Goal: Information Seeking & Learning: Compare options

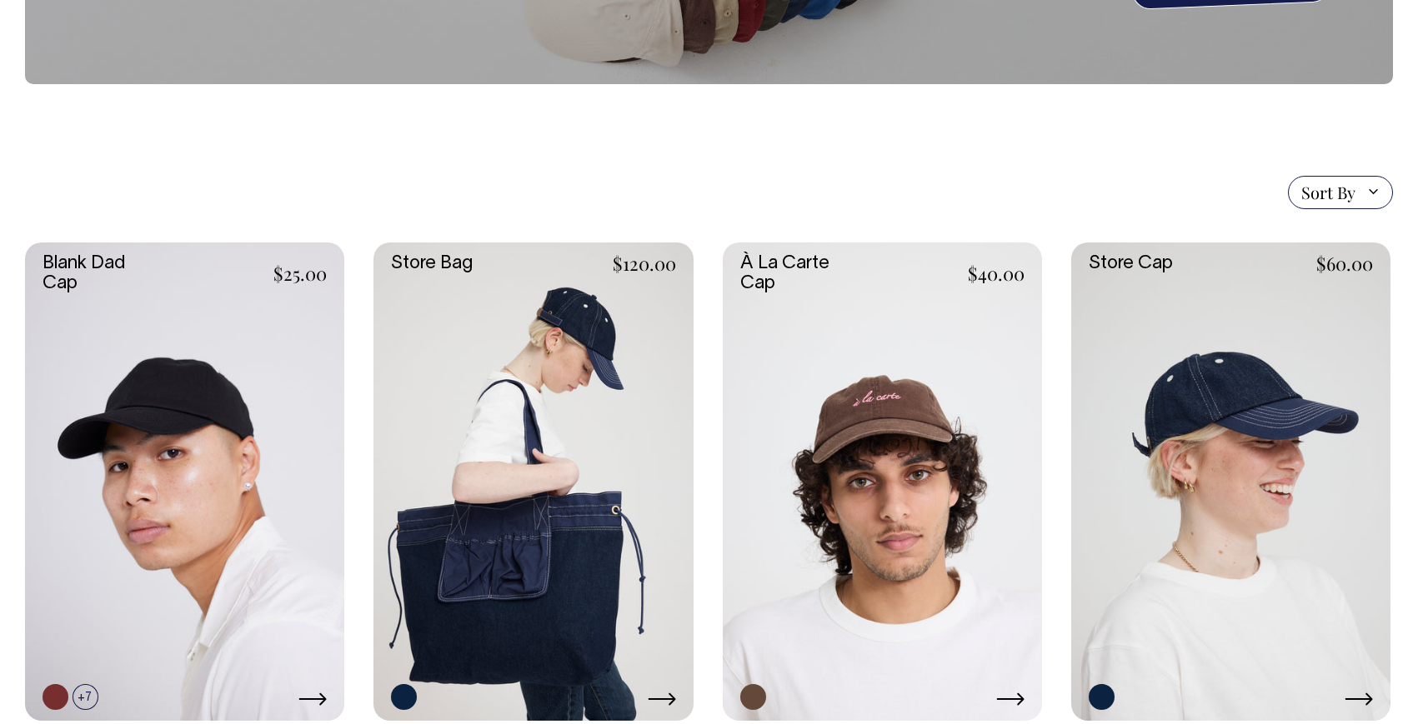
scroll to position [271, 0]
click at [126, 306] on link at bounding box center [184, 481] width 319 height 479
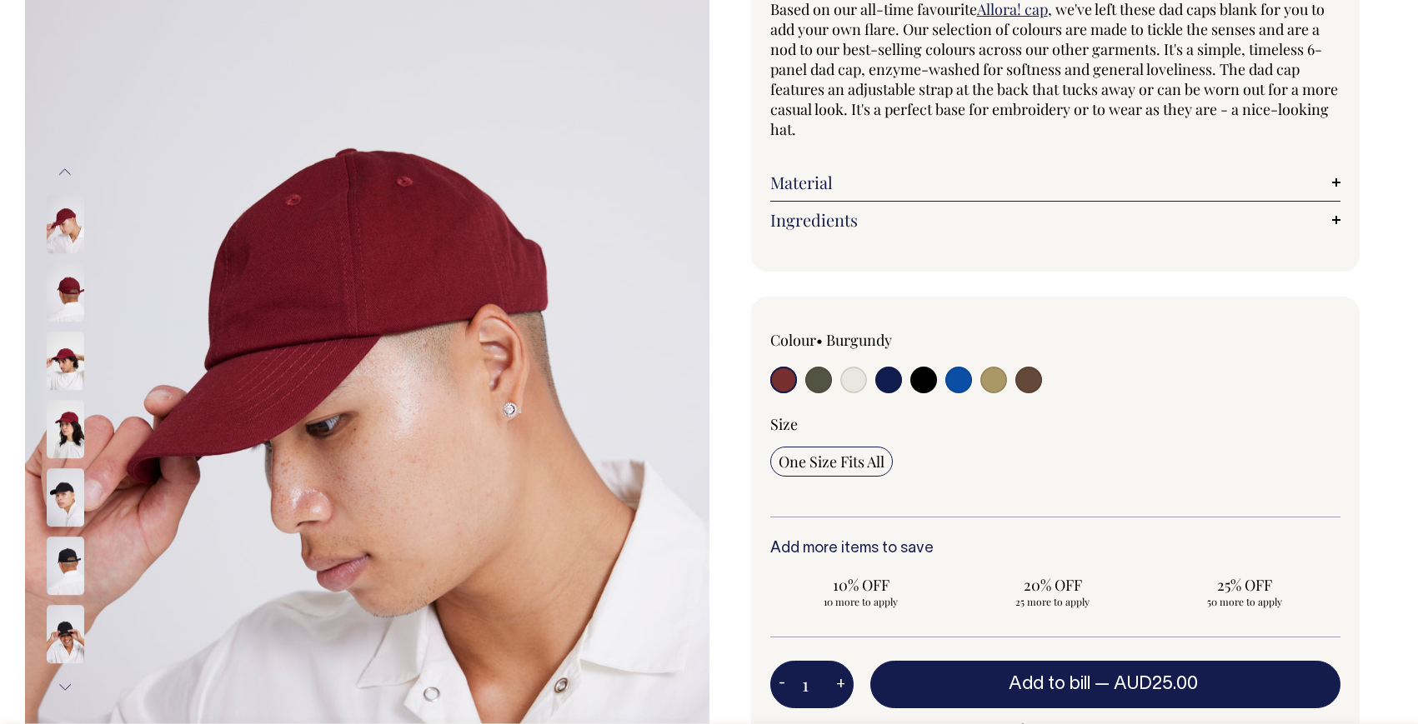
scroll to position [172, 0]
click at [817, 375] on input "radio" at bounding box center [818, 379] width 27 height 27
radio input "true"
select select "Olive"
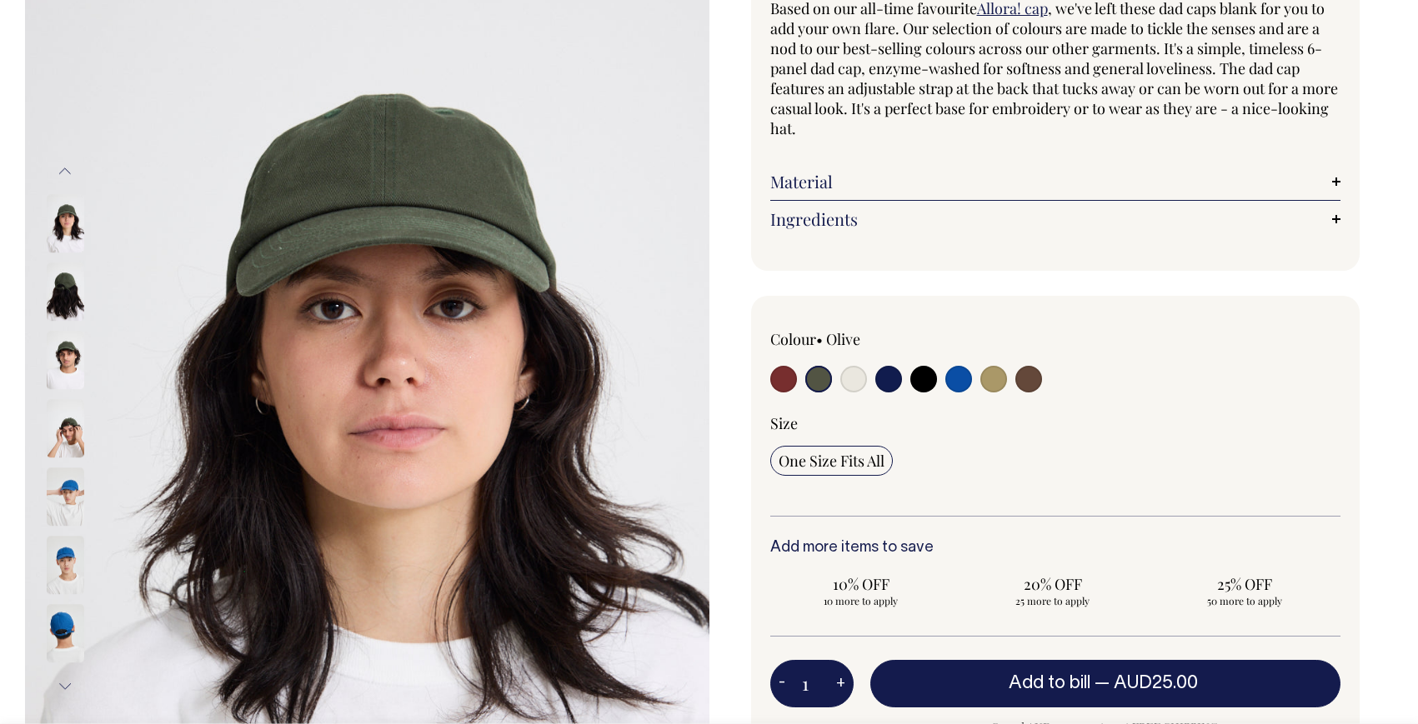
click at [850, 383] on input "radio" at bounding box center [853, 379] width 27 height 27
radio input "true"
select select "Natural"
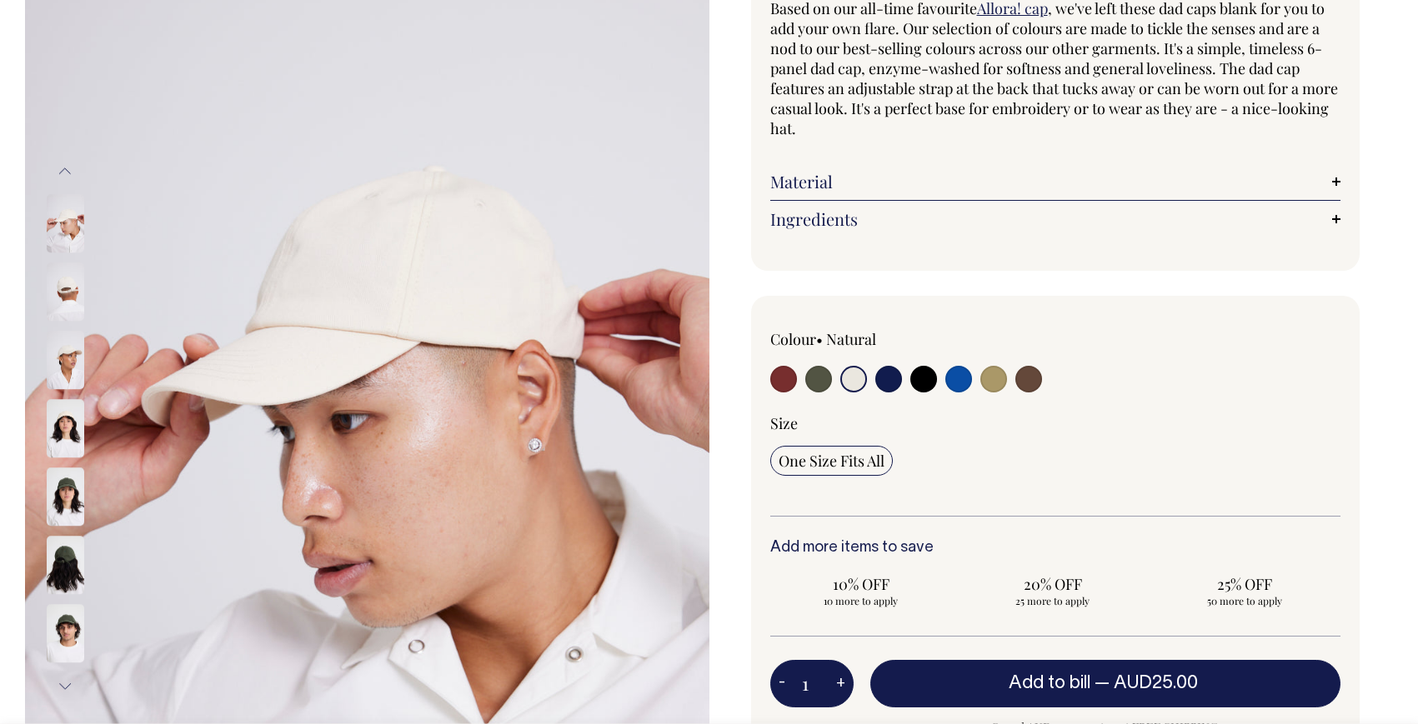
click at [883, 378] on input "radio" at bounding box center [888, 379] width 27 height 27
radio input "true"
select select "Dark Navy"
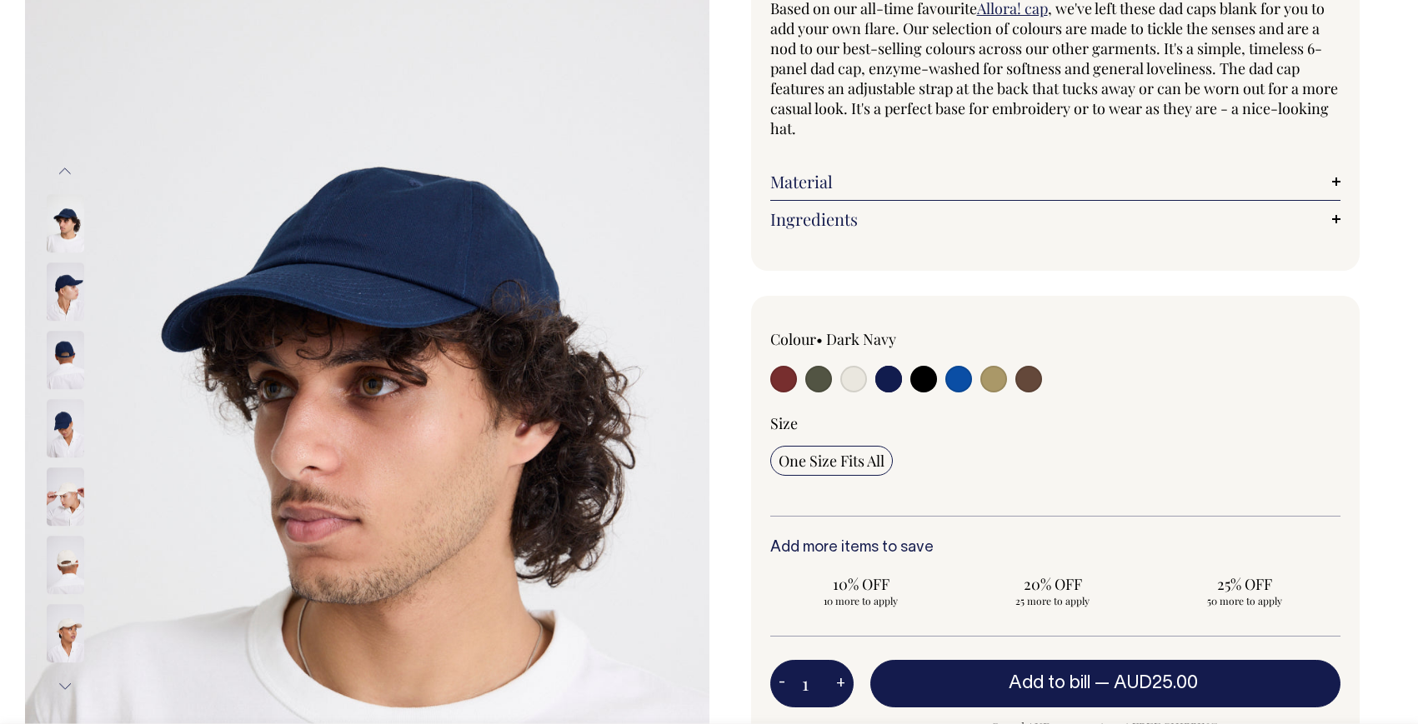
drag, startPoint x: 819, startPoint y: 377, endPoint x: 835, endPoint y: 376, distance: 15.9
click at [818, 377] on input "radio" at bounding box center [818, 379] width 27 height 27
radio input "true"
select select "Olive"
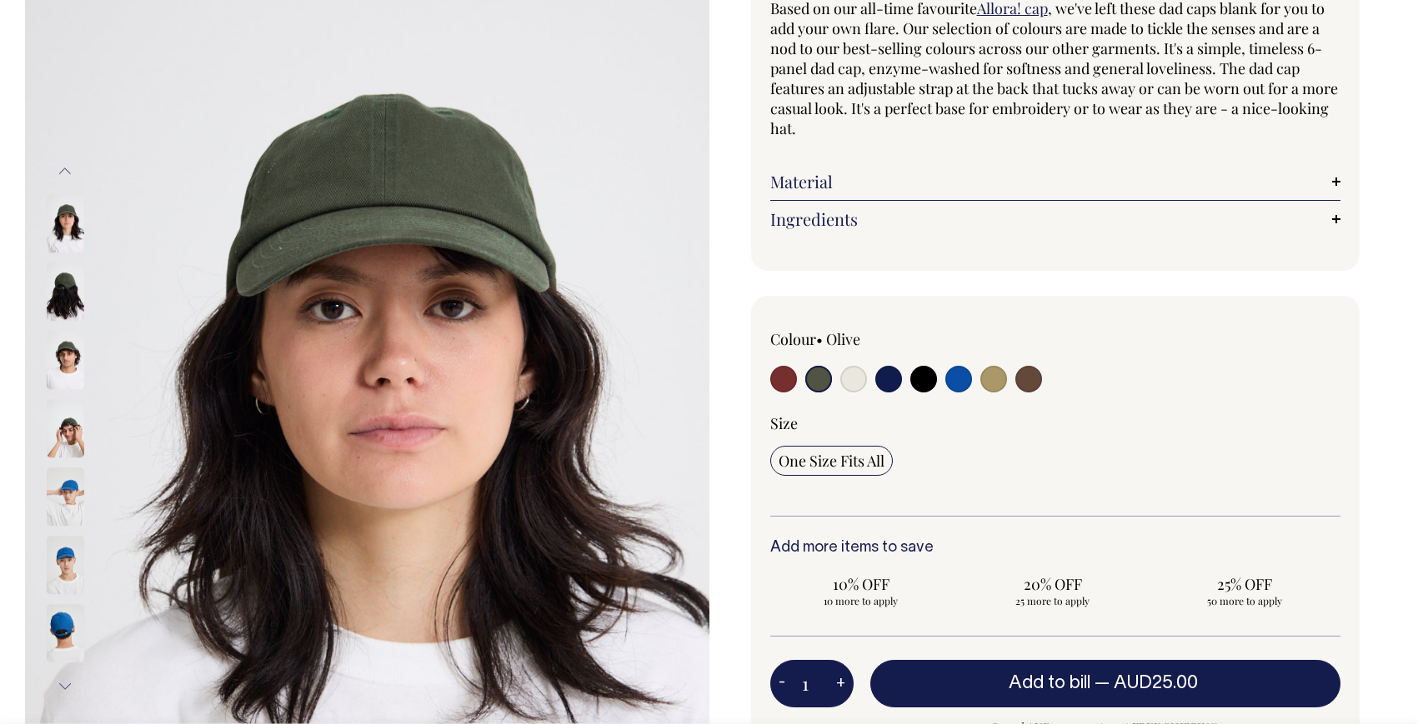
click at [853, 377] on input "radio" at bounding box center [853, 379] width 27 height 27
radio input "true"
select select "Natural"
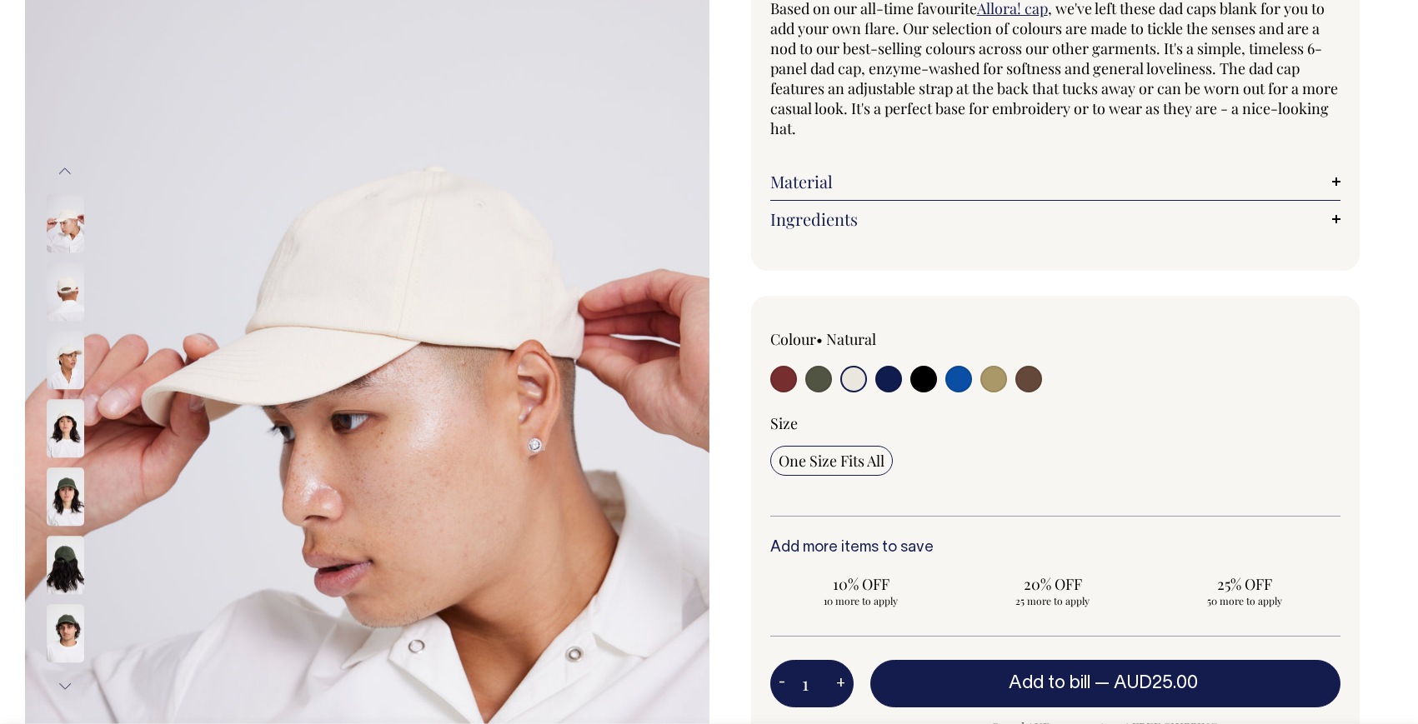
click at [893, 378] on input "radio" at bounding box center [888, 379] width 27 height 27
radio input "true"
select select "Dark Navy"
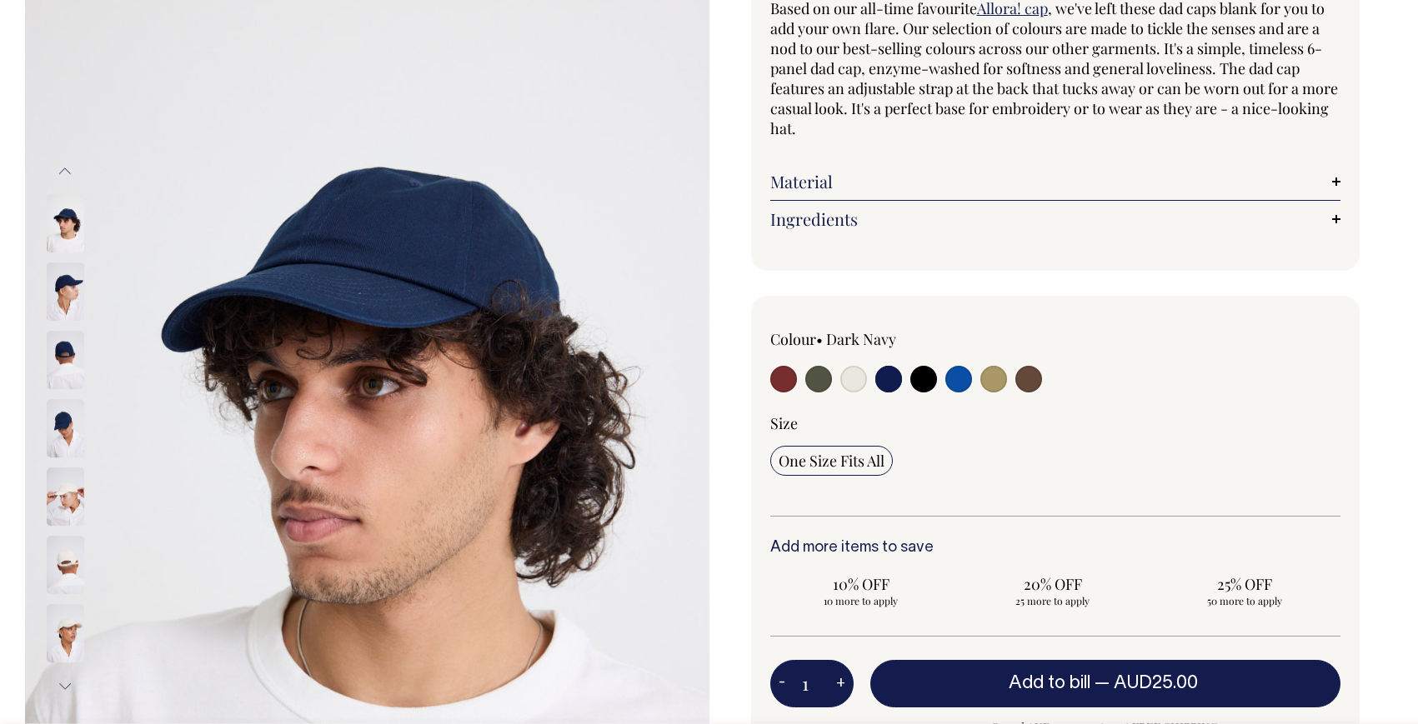
click at [921, 377] on input "radio" at bounding box center [923, 379] width 27 height 27
radio input "true"
select select "Black"
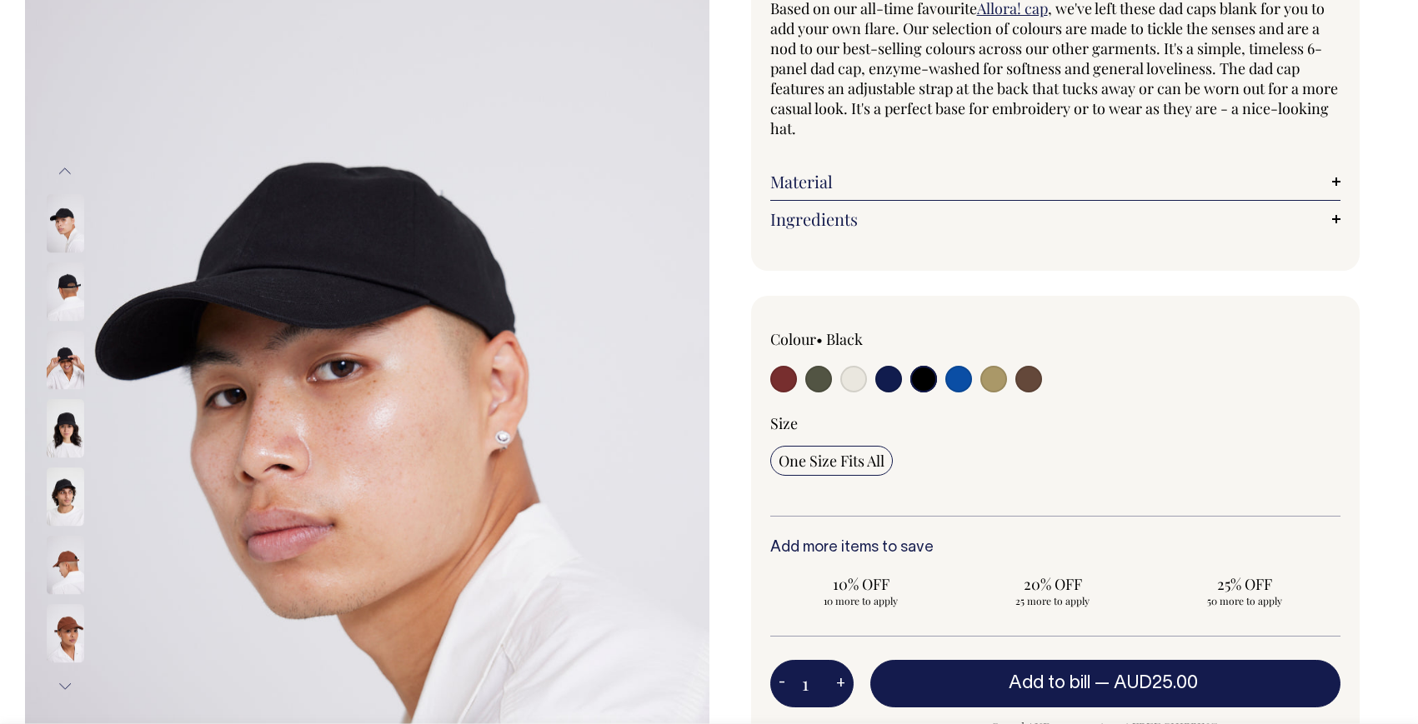
click at [977, 379] on div at bounding box center [884, 381] width 228 height 31
click at [958, 380] on input "radio" at bounding box center [958, 379] width 27 height 27
radio input "true"
select select "Worker Blue"
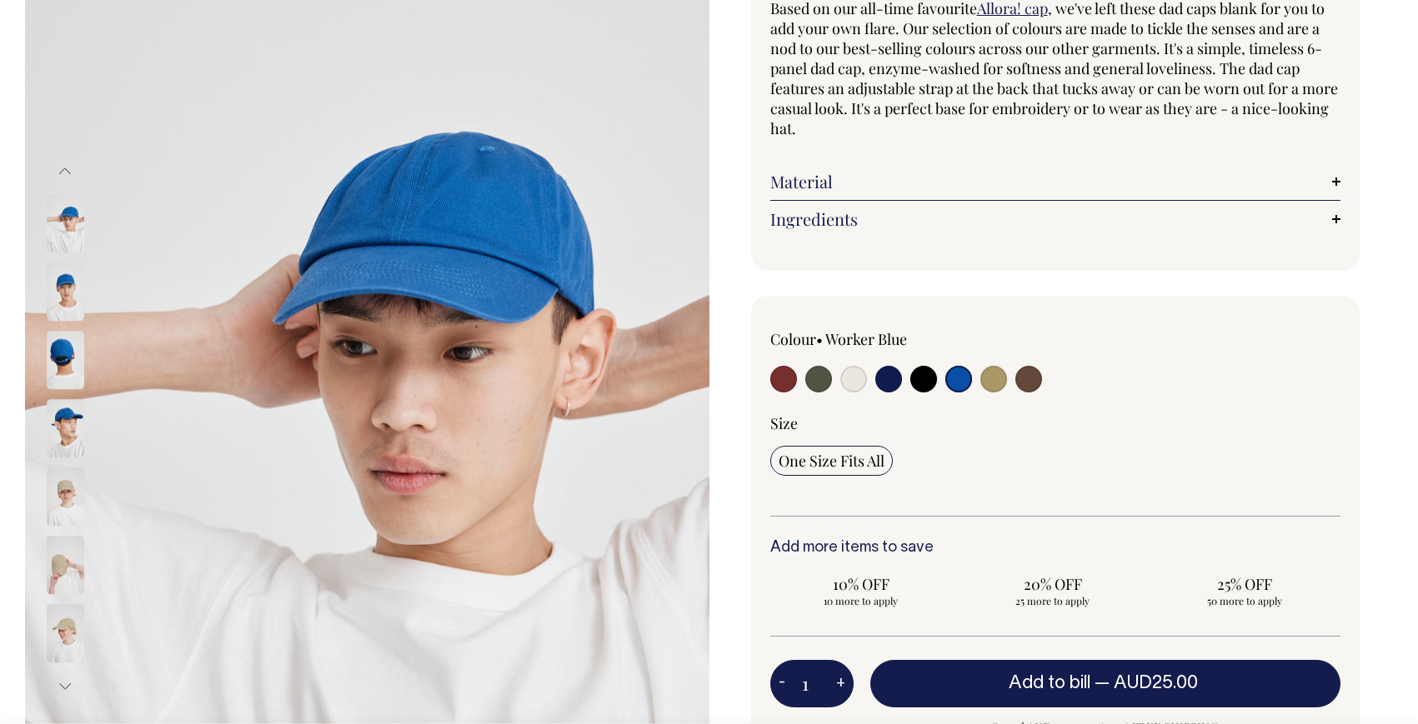
click at [998, 381] on input "radio" at bounding box center [993, 379] width 27 height 27
radio input "true"
select select "Washed Khaki"
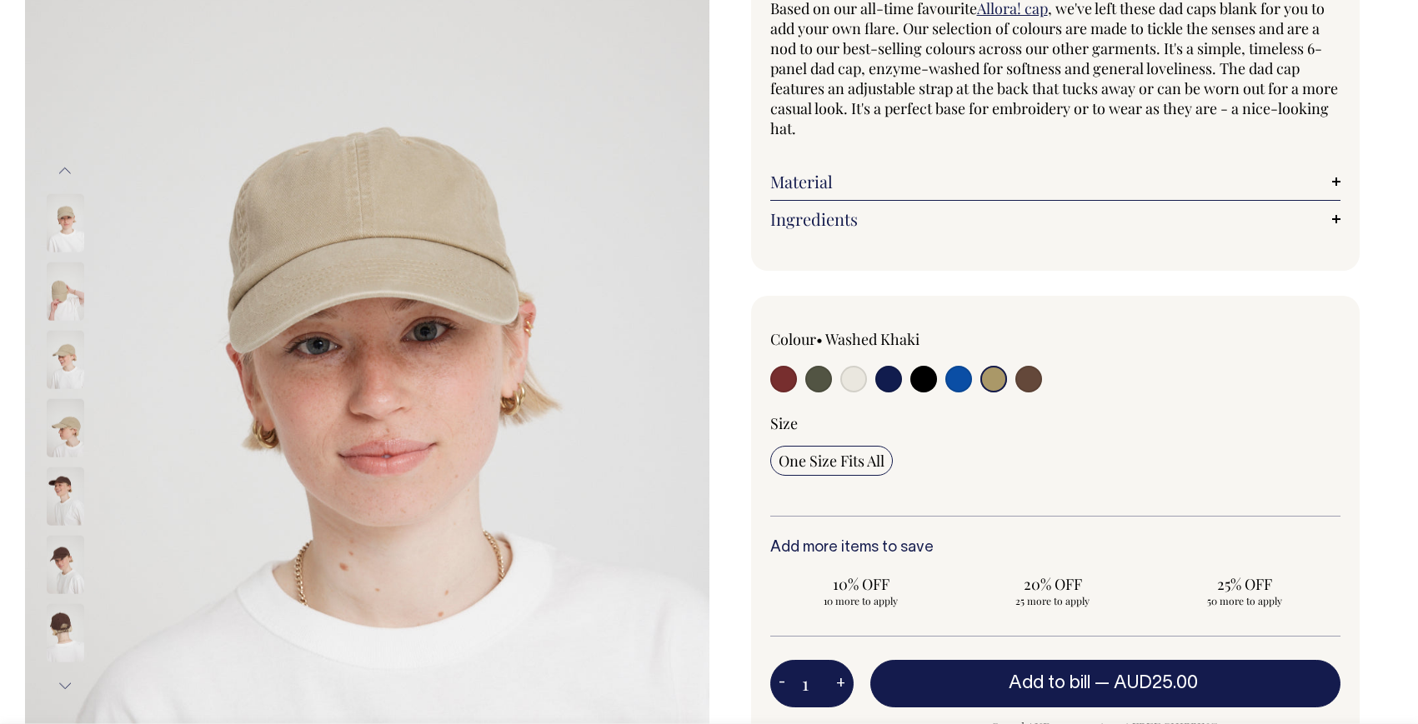
click at [1024, 380] on input "radio" at bounding box center [1028, 379] width 27 height 27
radio input "true"
select select "Espresso"
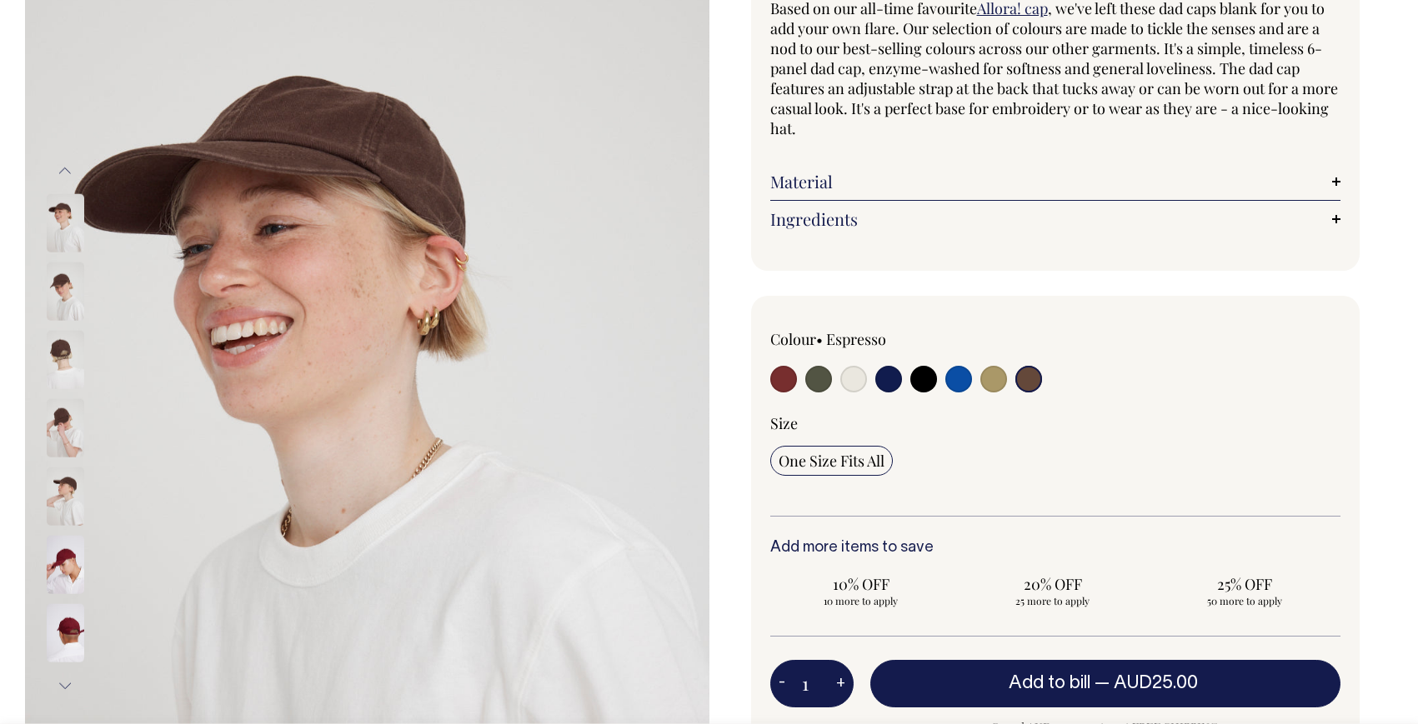
scroll to position [172, 0]
click at [781, 383] on input "radio" at bounding box center [783, 379] width 27 height 27
radio input "true"
select select "Burgundy"
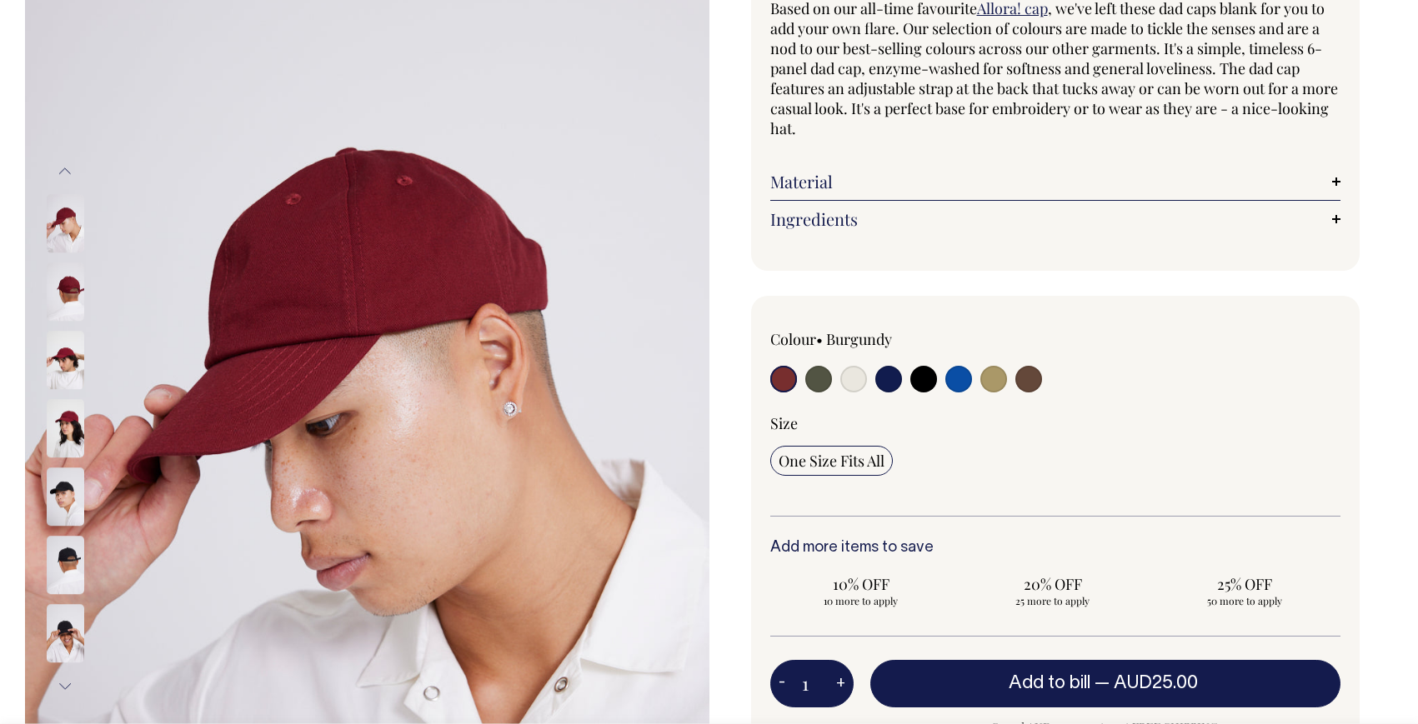
click at [823, 383] on input "radio" at bounding box center [818, 379] width 27 height 27
radio input "true"
select select "Olive"
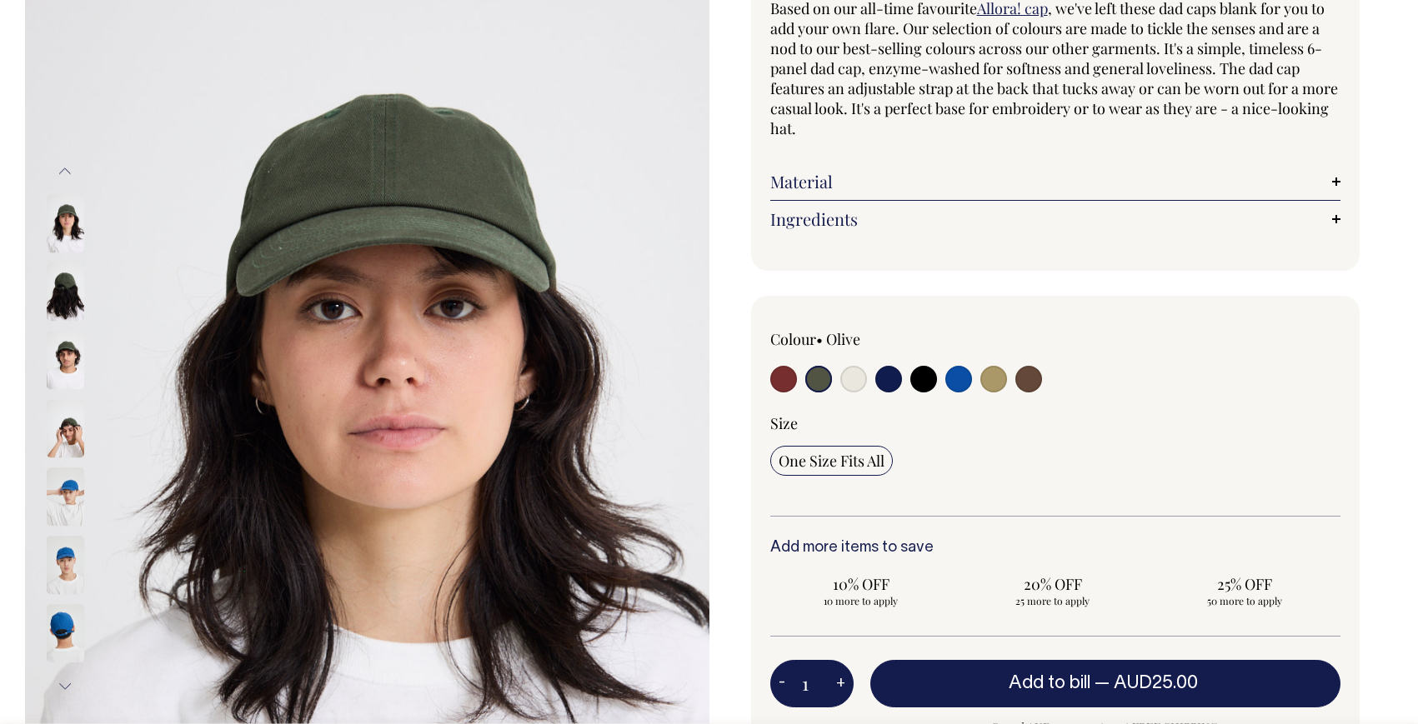
scroll to position [171, 0]
click at [849, 379] on input "radio" at bounding box center [853, 380] width 27 height 27
radio input "true"
select select "Natural"
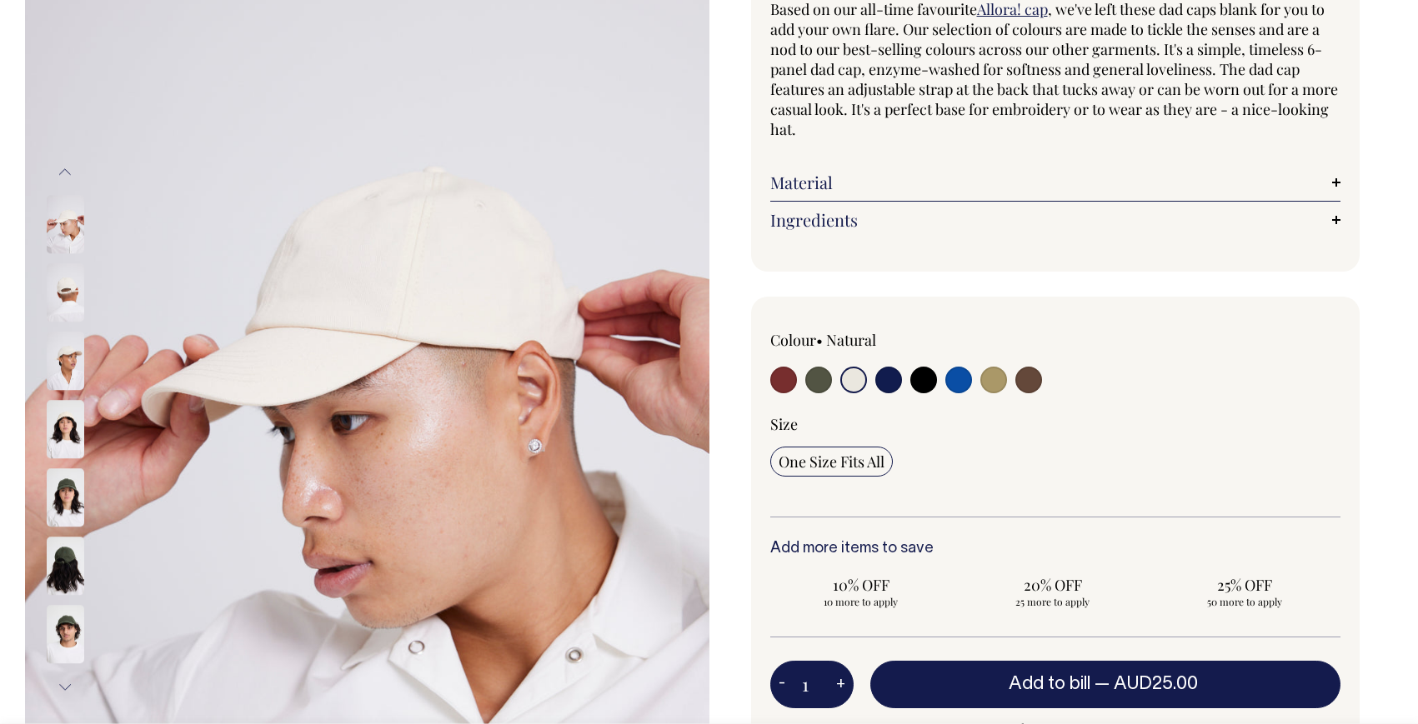
click at [896, 381] on input "radio" at bounding box center [888, 380] width 27 height 27
radio input "true"
select select "Dark Navy"
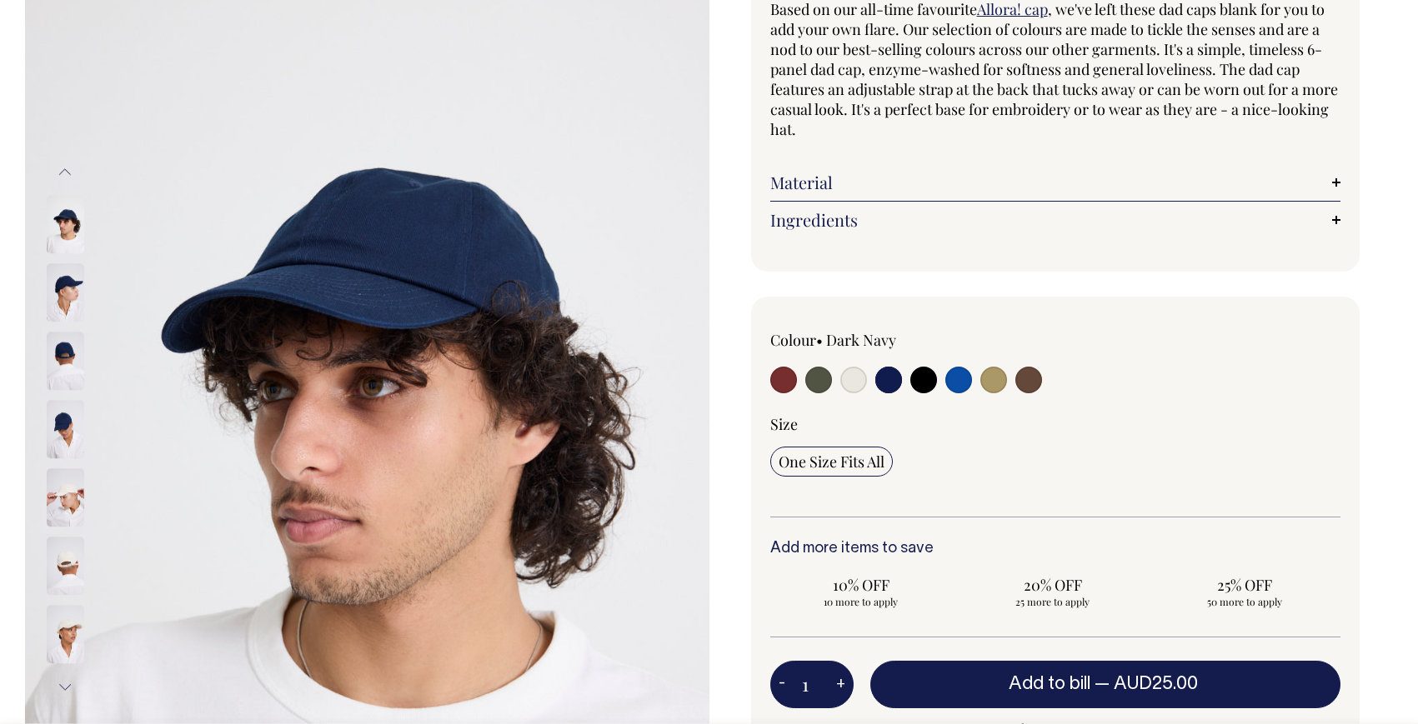
click at [790, 385] on input "radio" at bounding box center [783, 380] width 27 height 27
radio input "true"
select select "Burgundy"
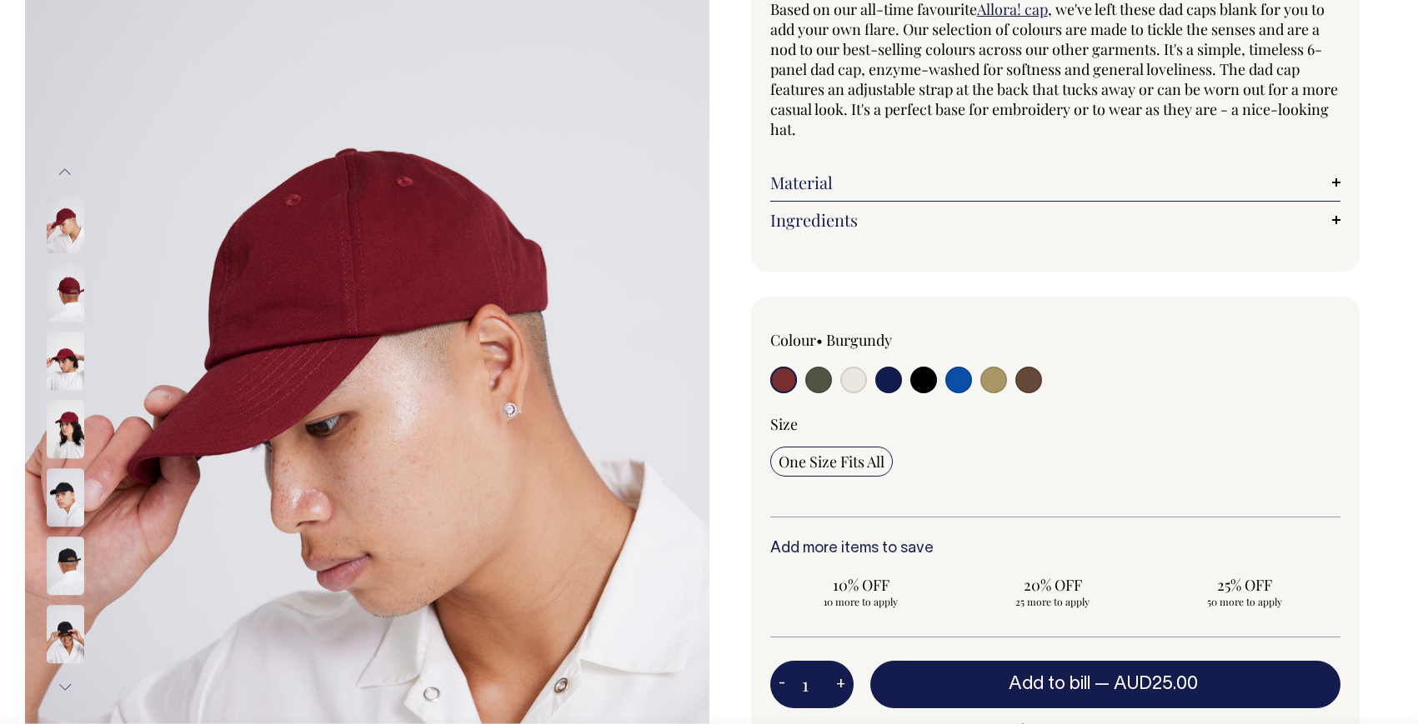
click at [927, 383] on input "radio" at bounding box center [923, 380] width 27 height 27
radio input "true"
select select "Black"
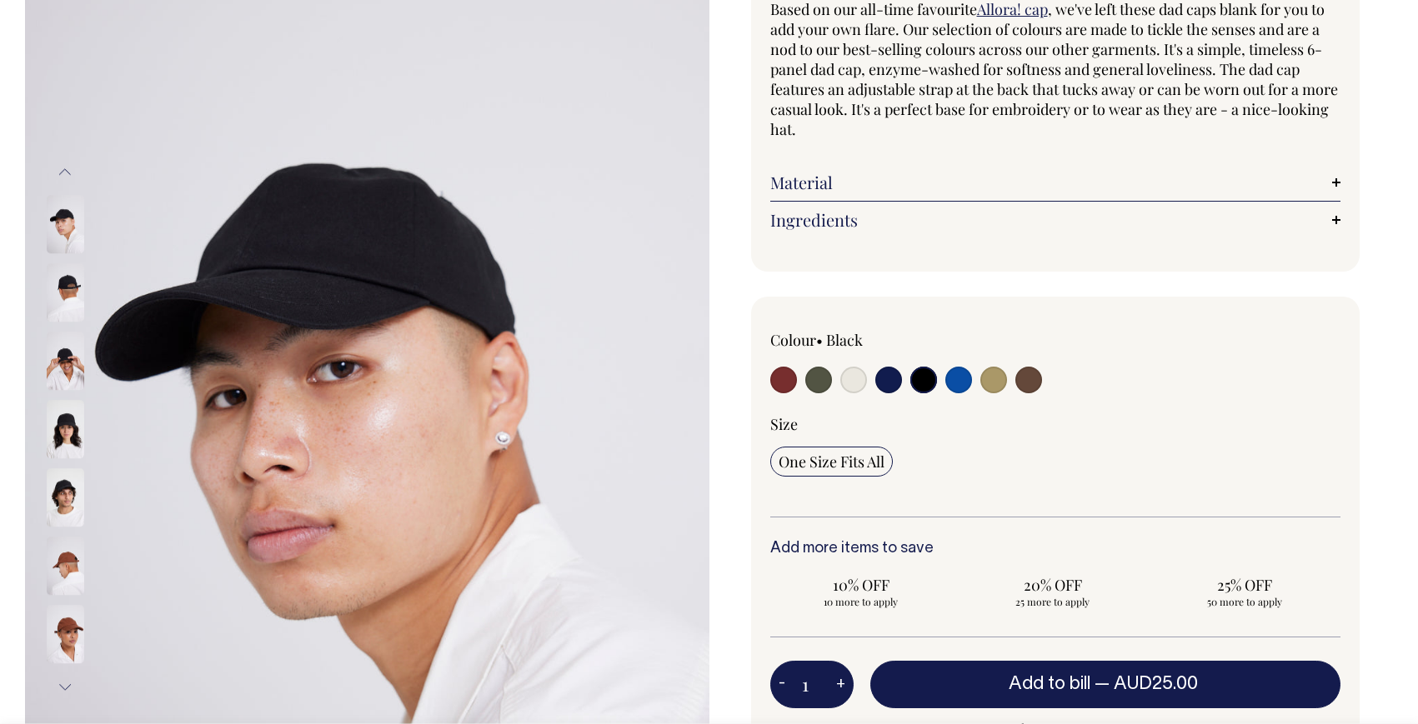
click at [958, 384] on input "radio" at bounding box center [958, 380] width 27 height 27
radio input "true"
select select "Worker Blue"
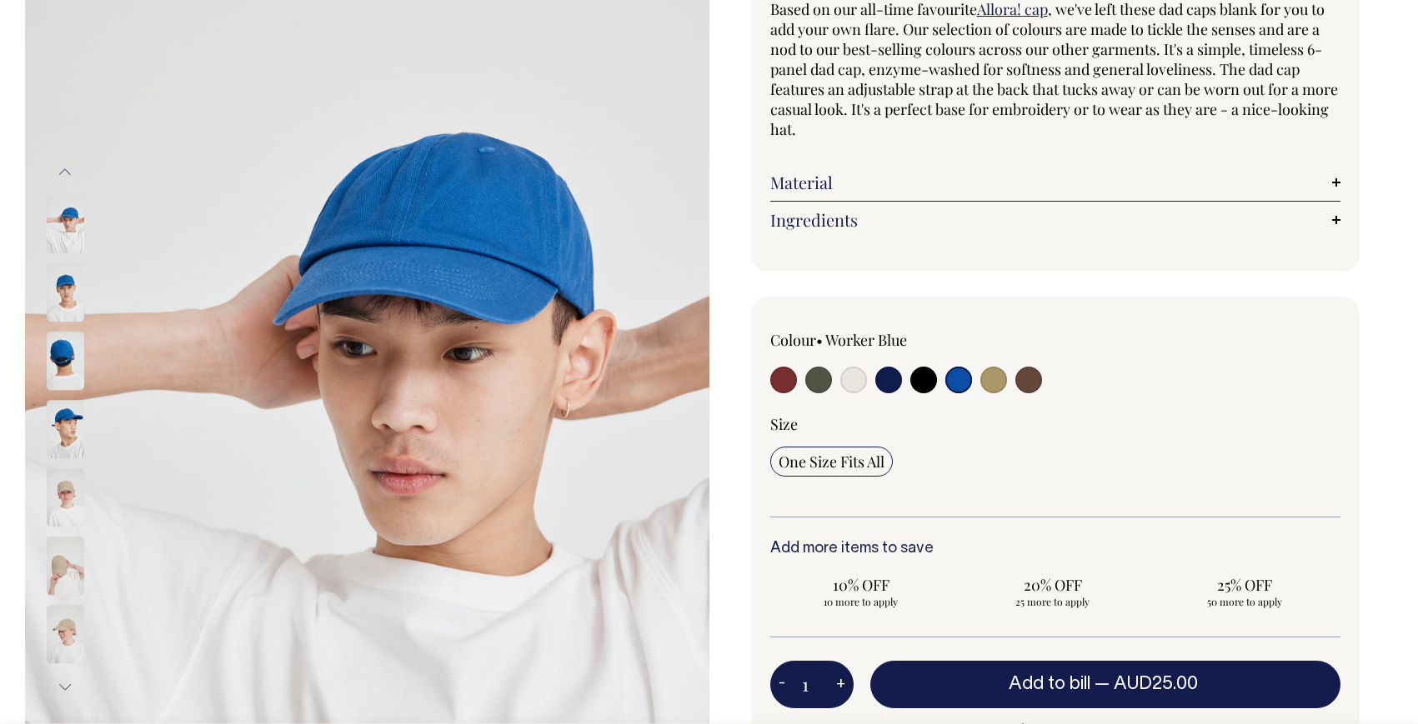
click at [983, 385] on input "radio" at bounding box center [993, 380] width 27 height 27
radio input "true"
select select "Washed Khaki"
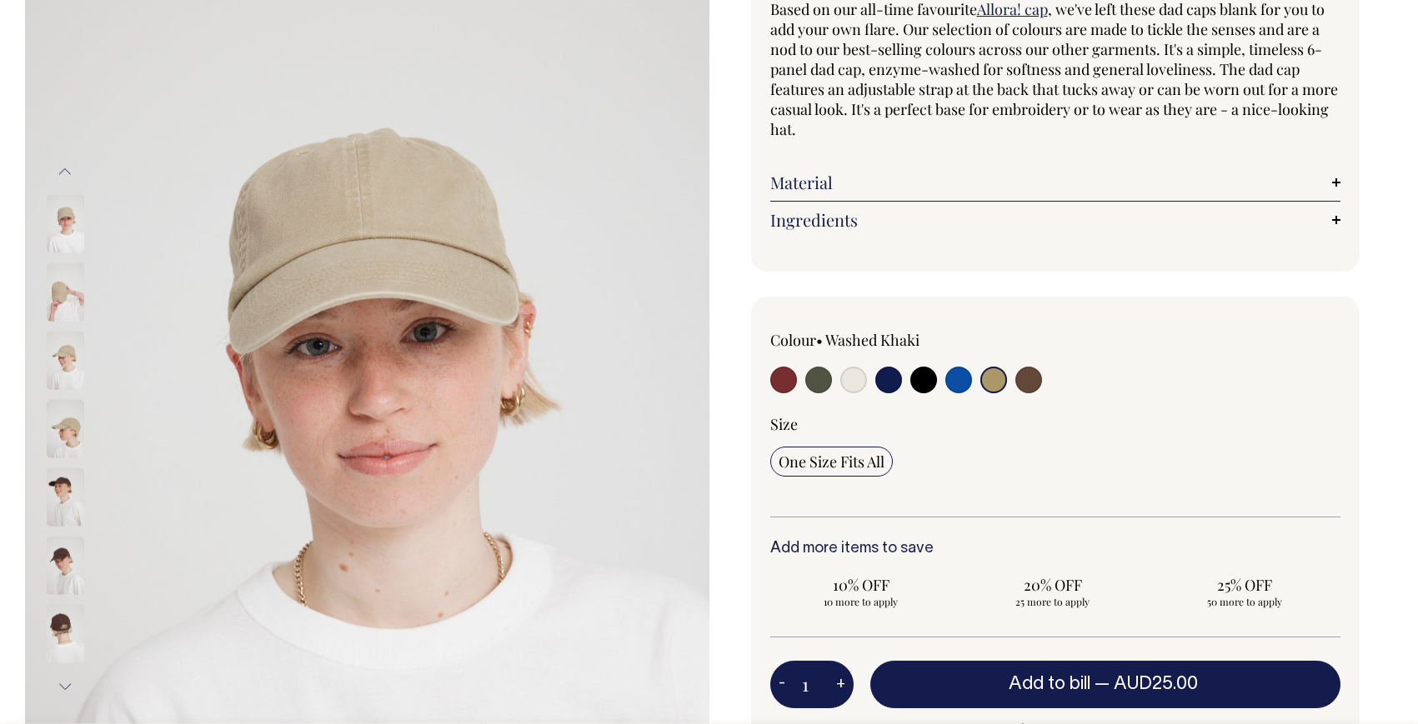
click at [1030, 385] on input "radio" at bounding box center [1028, 380] width 27 height 27
radio input "true"
select select "Espresso"
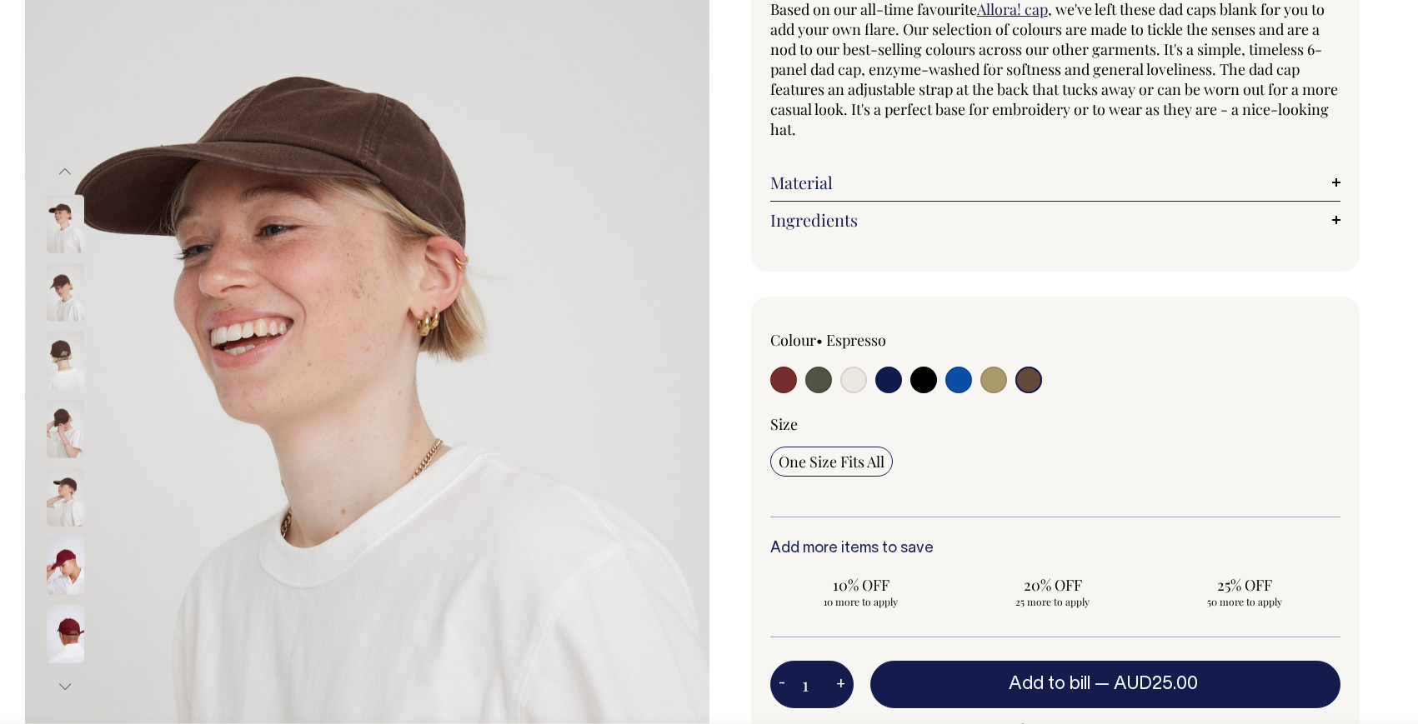
click at [781, 382] on input "radio" at bounding box center [783, 380] width 27 height 27
radio input "true"
select select "Burgundy"
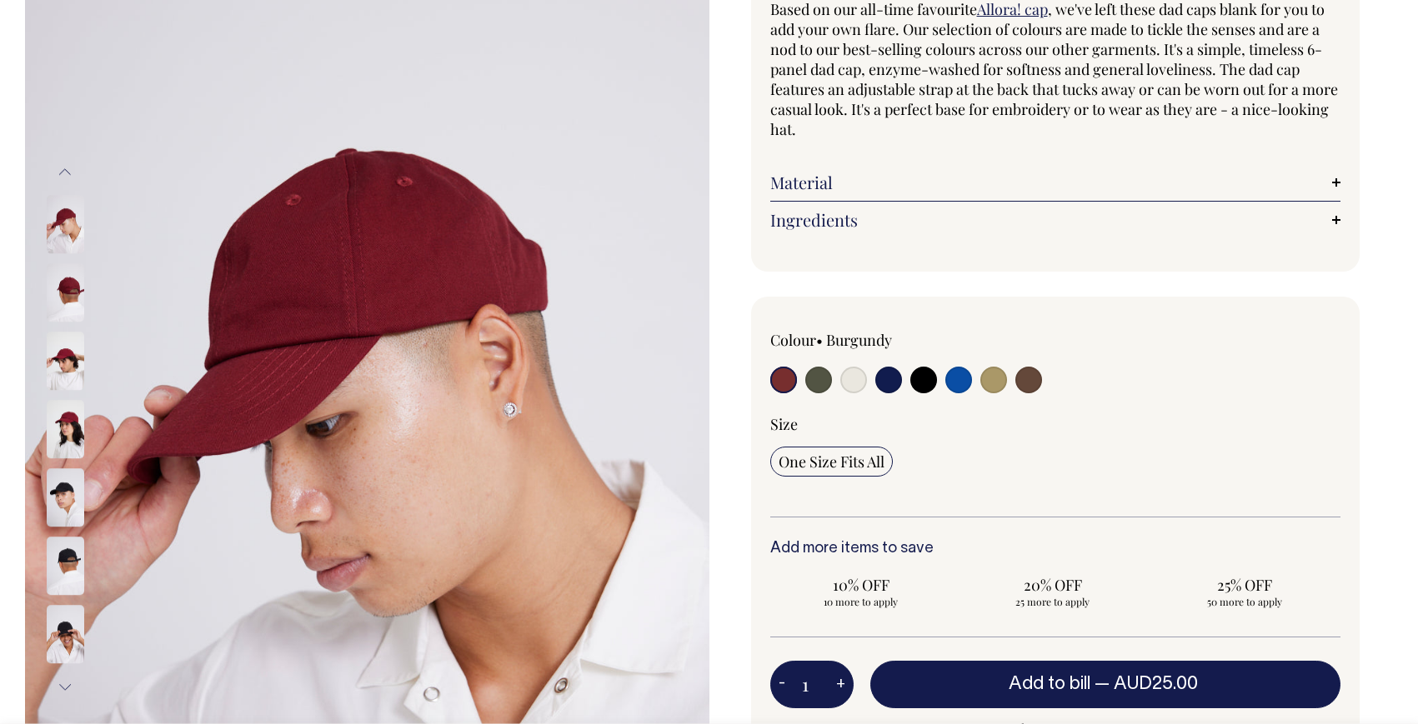
click at [1028, 378] on input "radio" at bounding box center [1028, 380] width 27 height 27
radio input "true"
select select "Espresso"
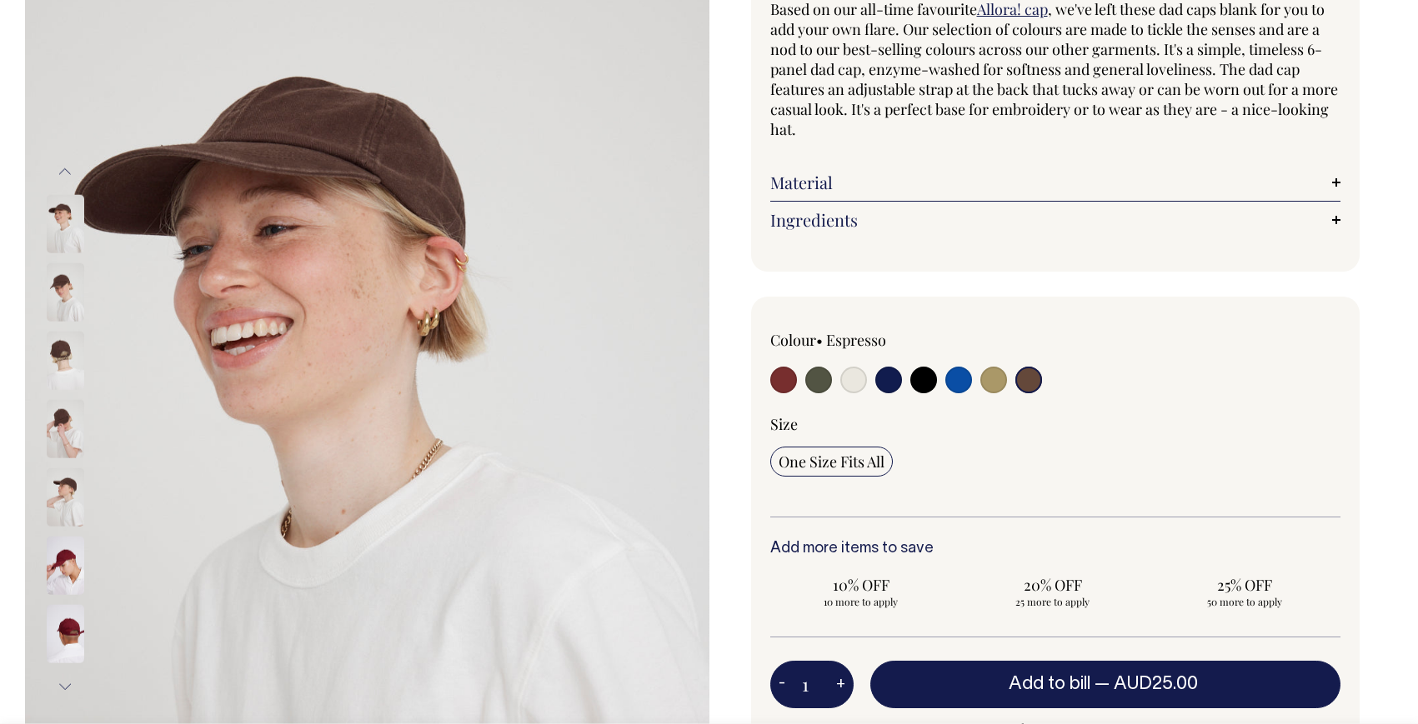
click at [781, 374] on input "radio" at bounding box center [783, 380] width 27 height 27
radio input "true"
select select "Burgundy"
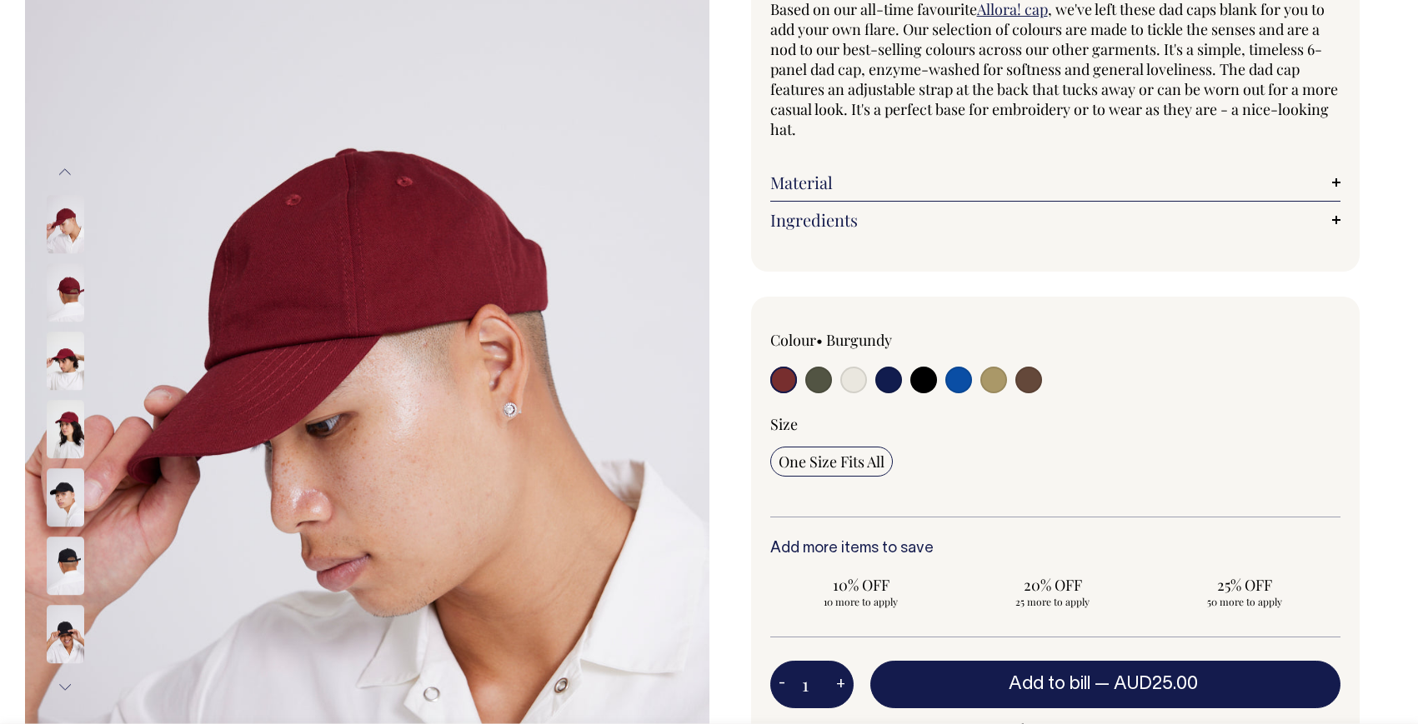
click at [814, 377] on input "radio" at bounding box center [818, 380] width 27 height 27
radio input "true"
select select "Olive"
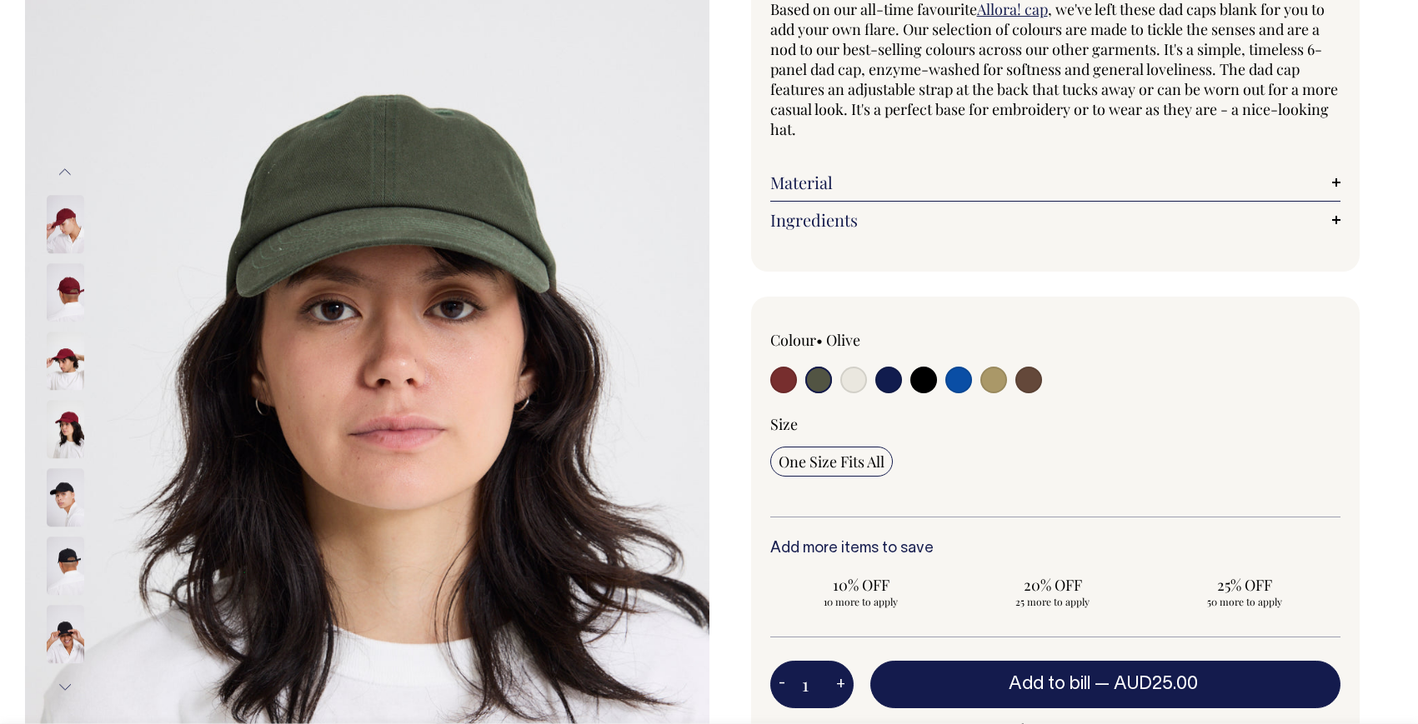
click at [857, 380] on input "radio" at bounding box center [853, 380] width 27 height 27
radio input "true"
select select "Natural"
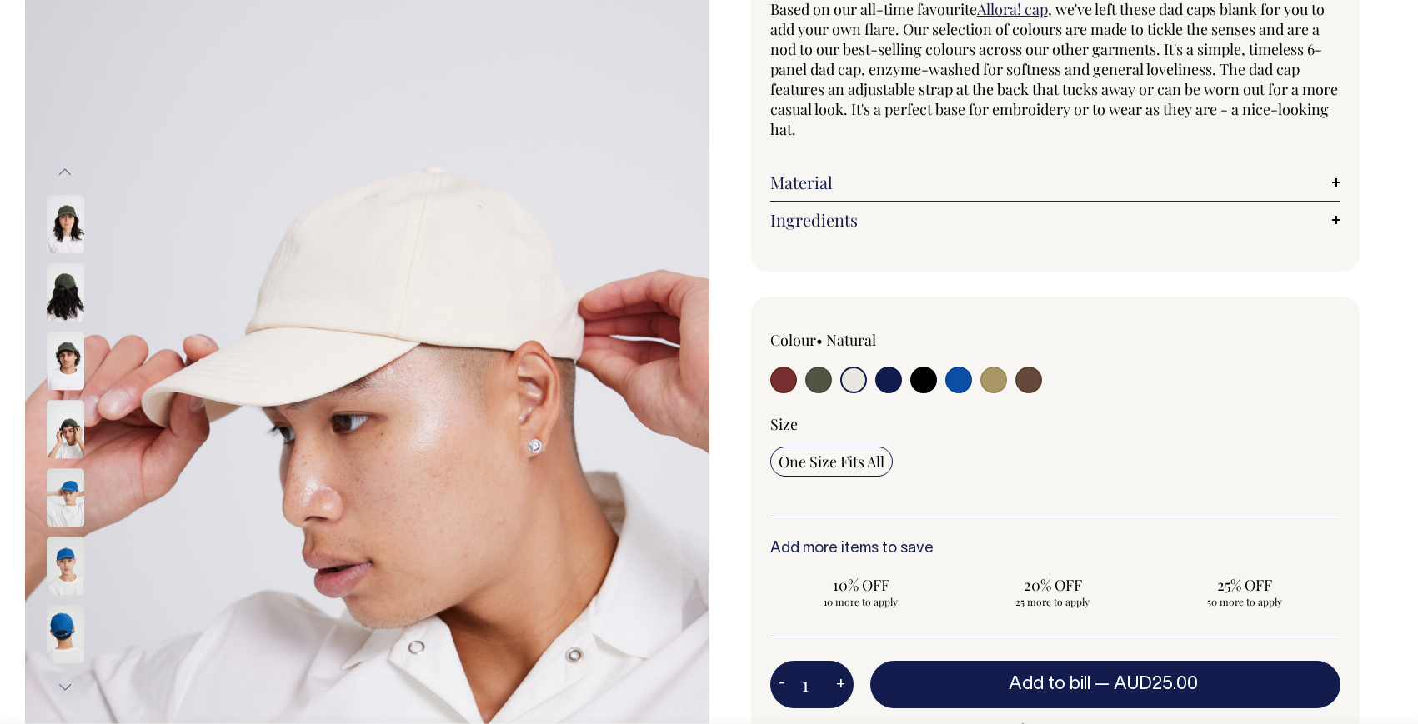
drag, startPoint x: 883, startPoint y: 380, endPoint x: 913, endPoint y: 380, distance: 30.0
click at [886, 379] on input "radio" at bounding box center [888, 380] width 27 height 27
radio input "true"
select select "Dark Navy"
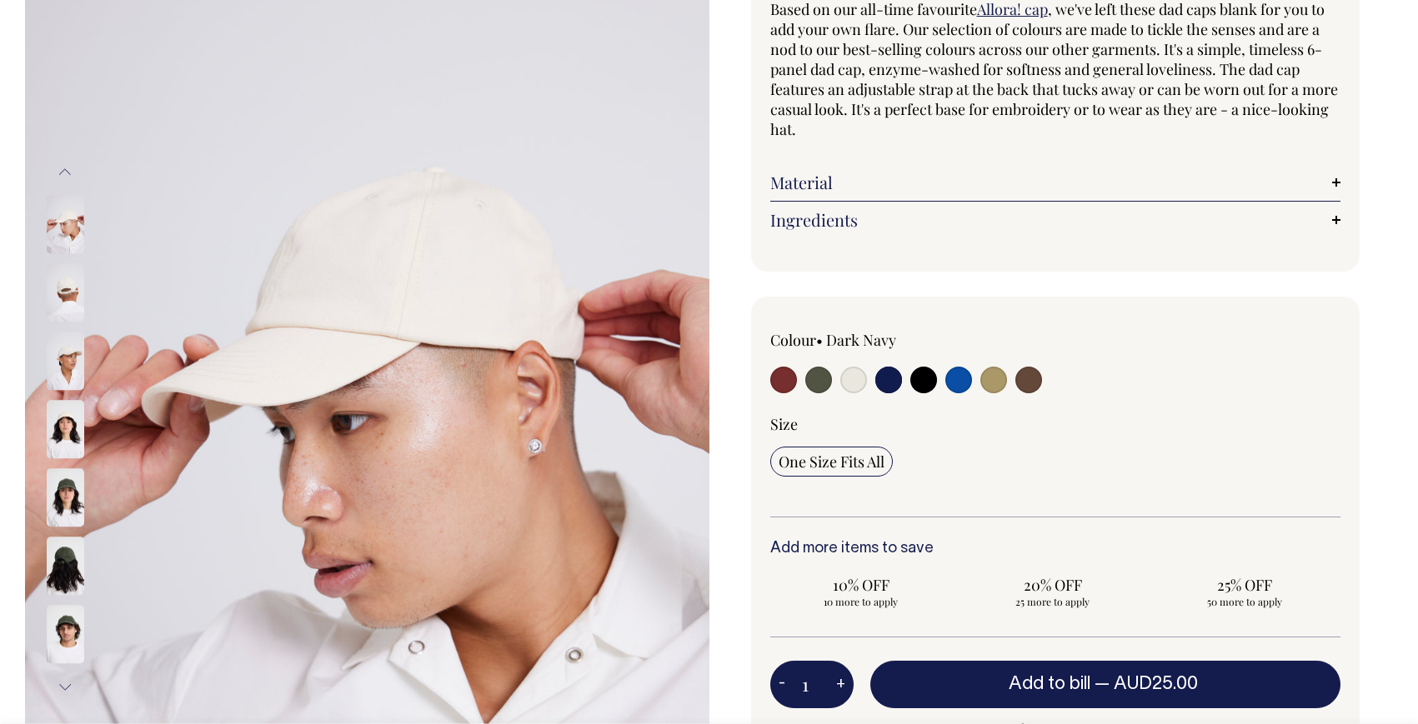
click at [782, 379] on input "radio" at bounding box center [783, 380] width 27 height 27
radio input "true"
select select "Burgundy"
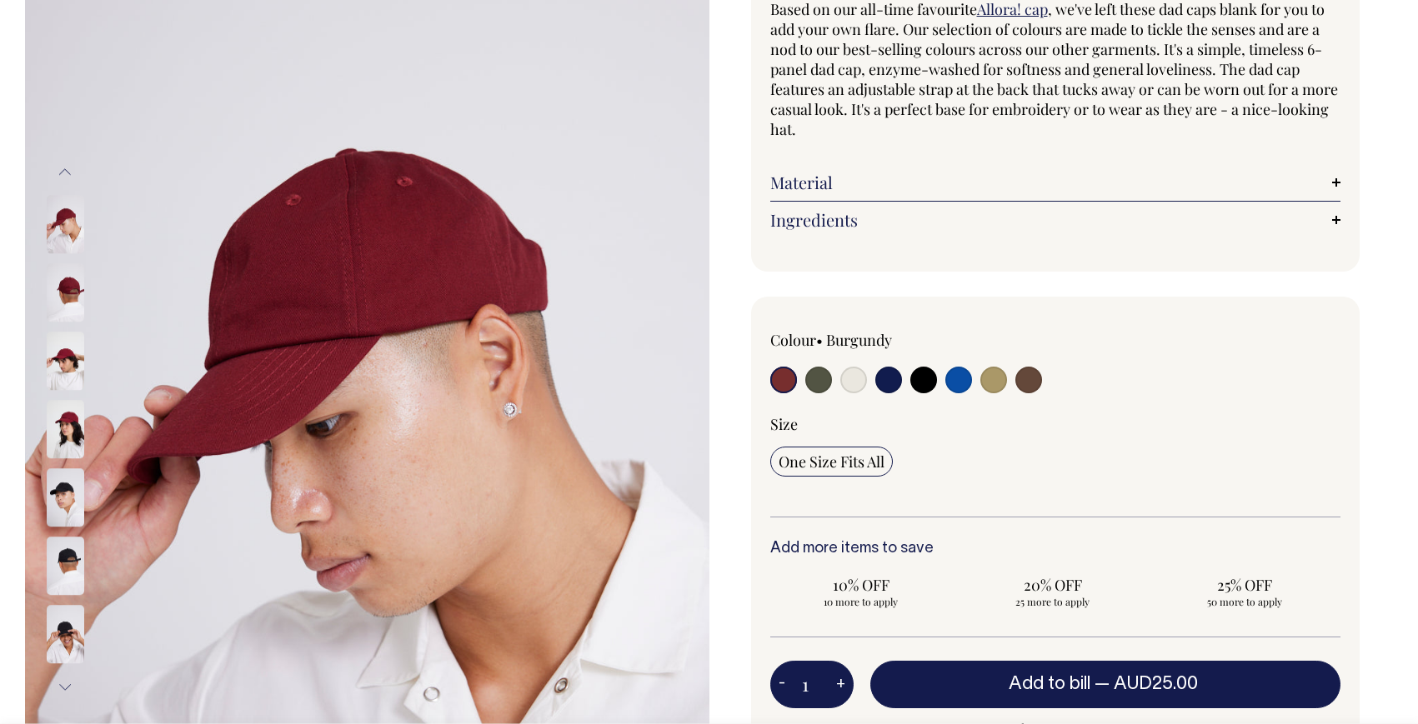
scroll to position [172, 0]
click at [984, 378] on input "radio" at bounding box center [993, 379] width 27 height 27
radio input "true"
select select "Washed Khaki"
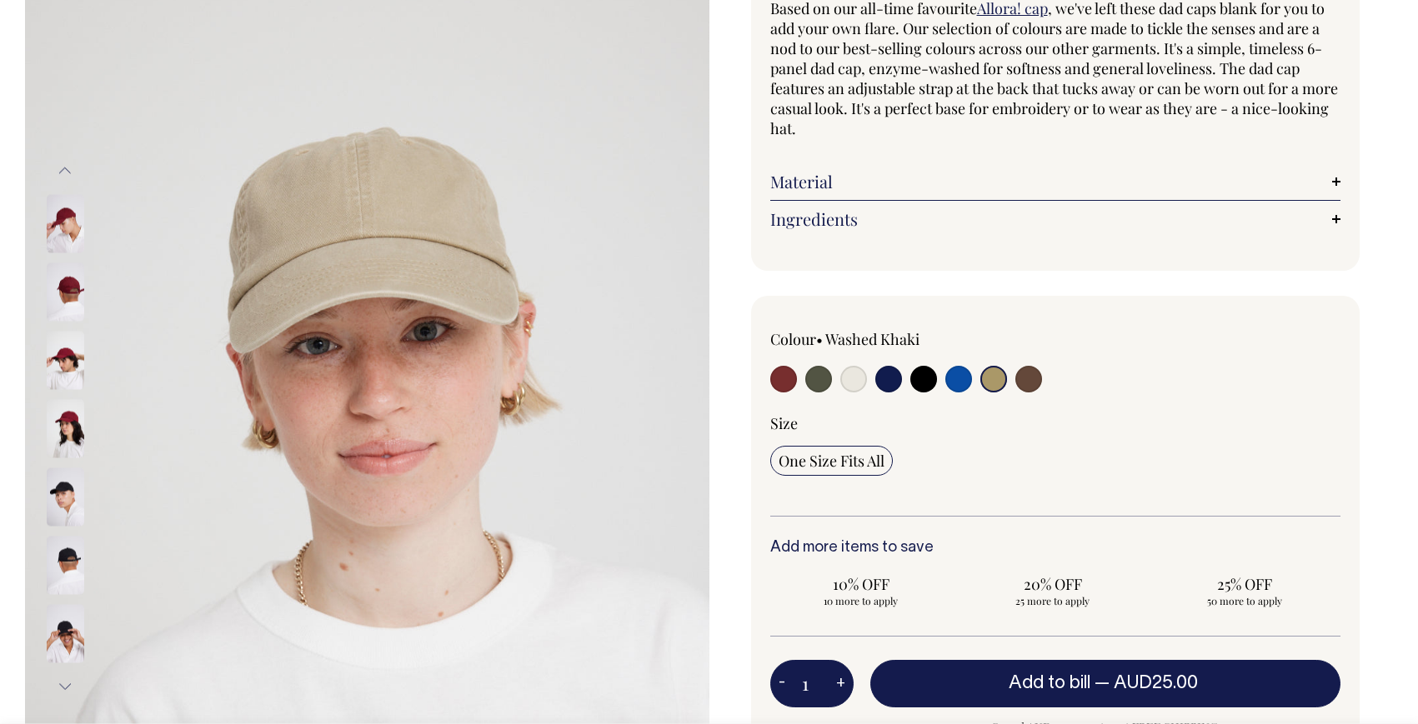
scroll to position [173, 0]
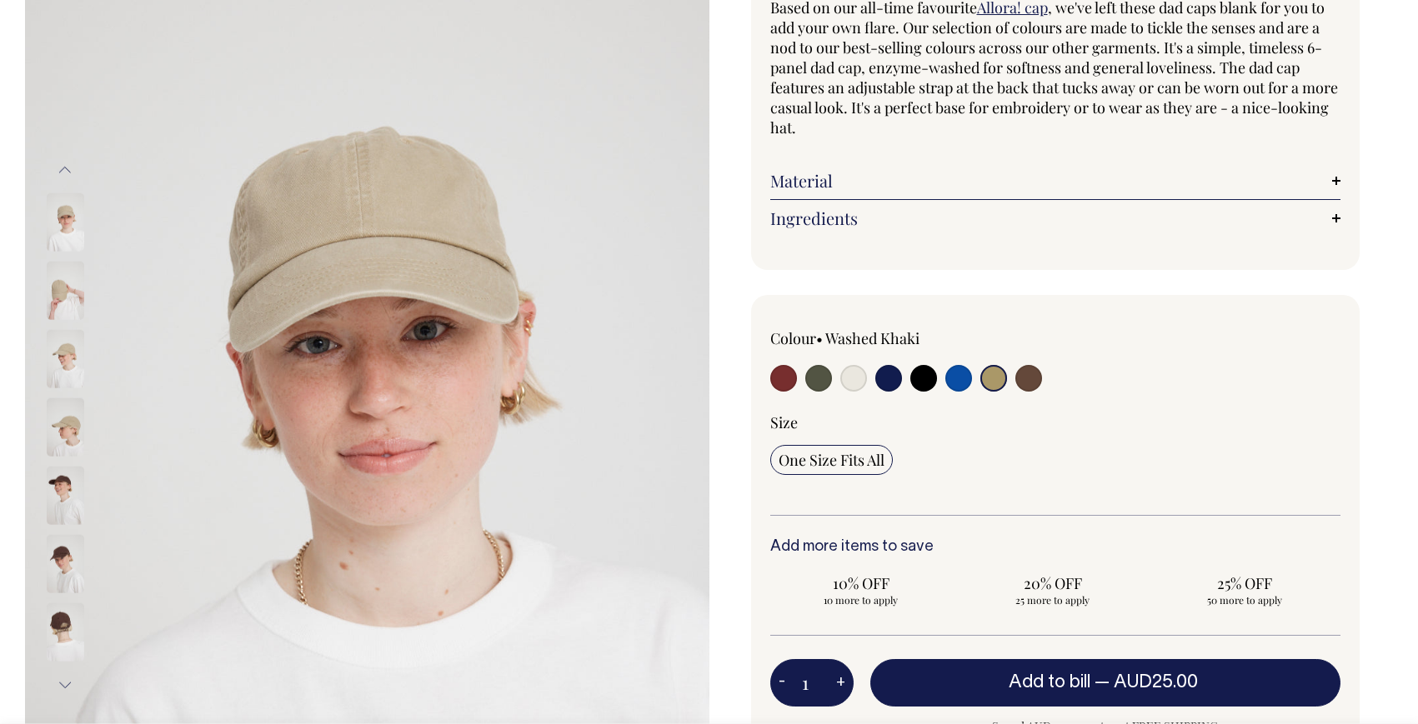
click at [1043, 380] on div at bounding box center [1169, 355] width 343 height 55
click at [1036, 380] on input "radio" at bounding box center [1028, 378] width 27 height 27
radio input "true"
select select "Espresso"
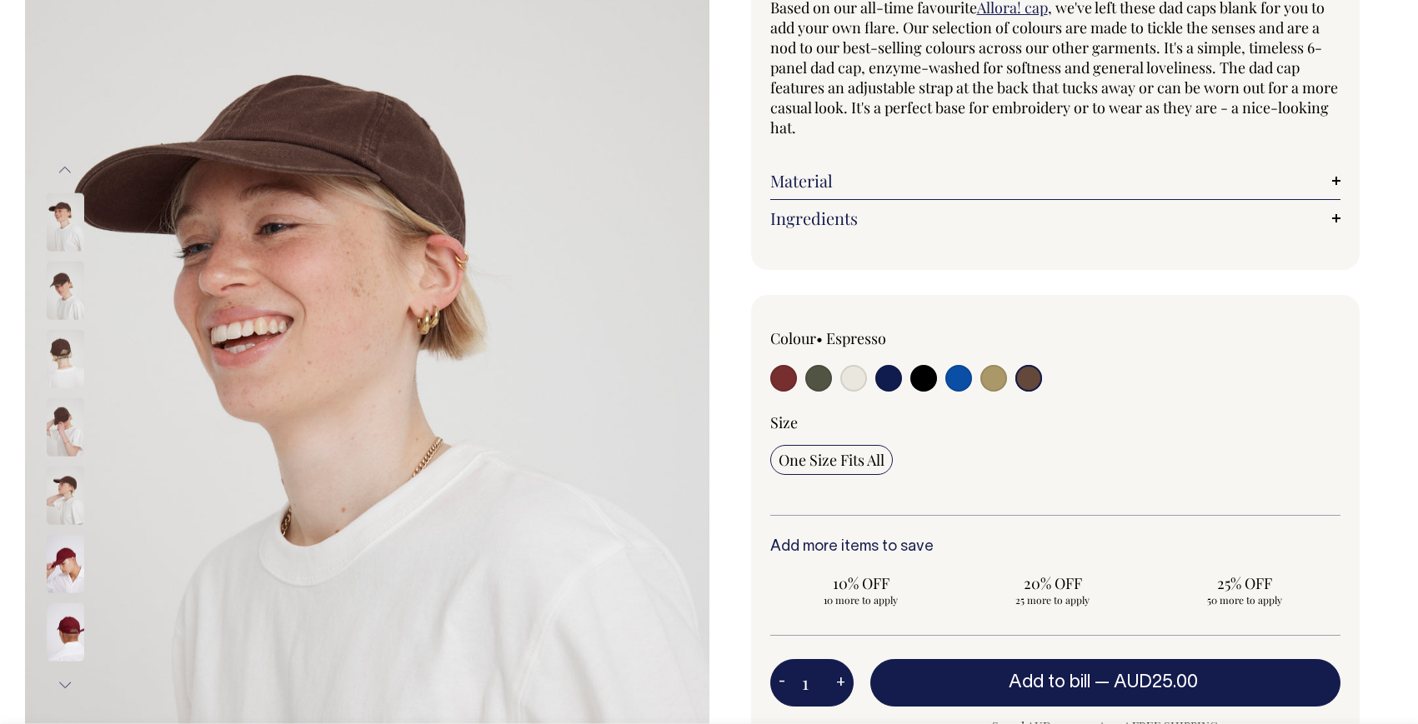
click at [954, 382] on input "radio" at bounding box center [958, 378] width 27 height 27
radio input "true"
select select "Worker Blue"
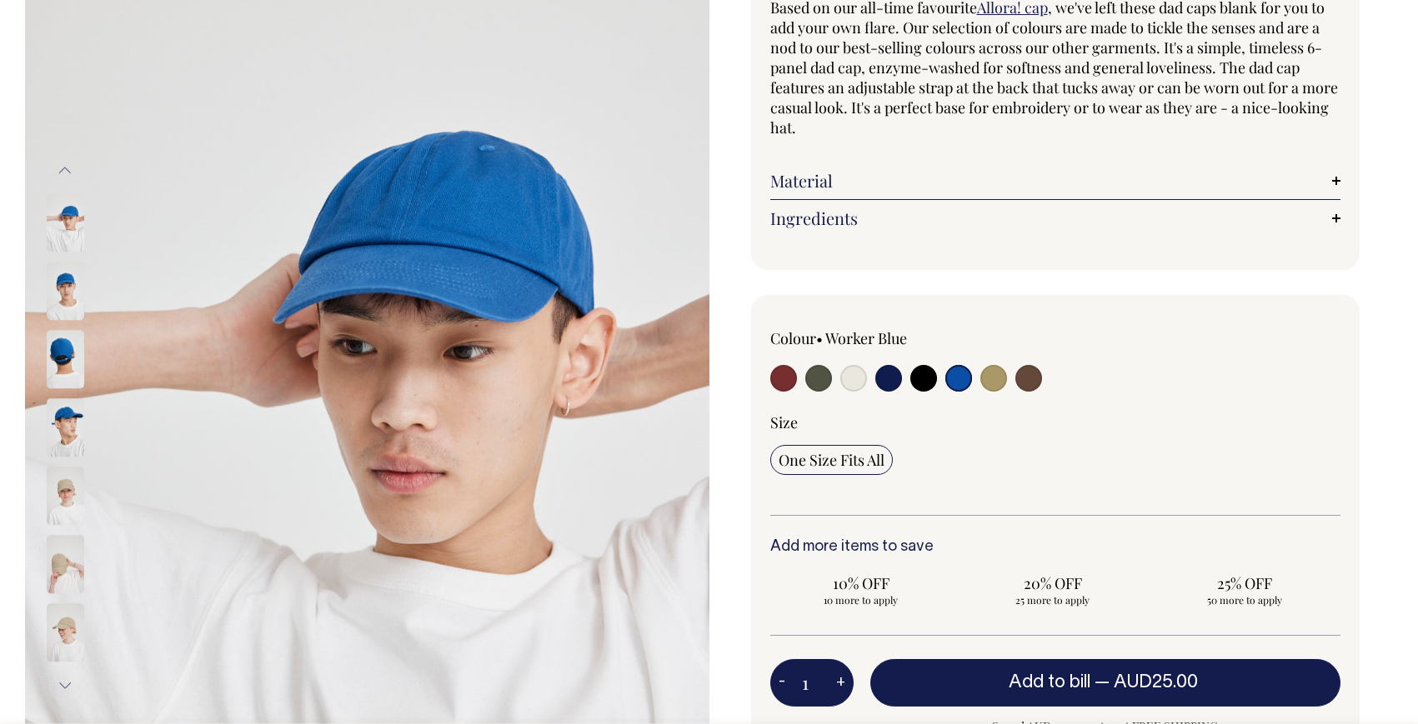
click at [780, 379] on input "radio" at bounding box center [783, 378] width 27 height 27
radio input "true"
select select "Burgundy"
